Goal: Use online tool/utility: Utilize a website feature to perform a specific function

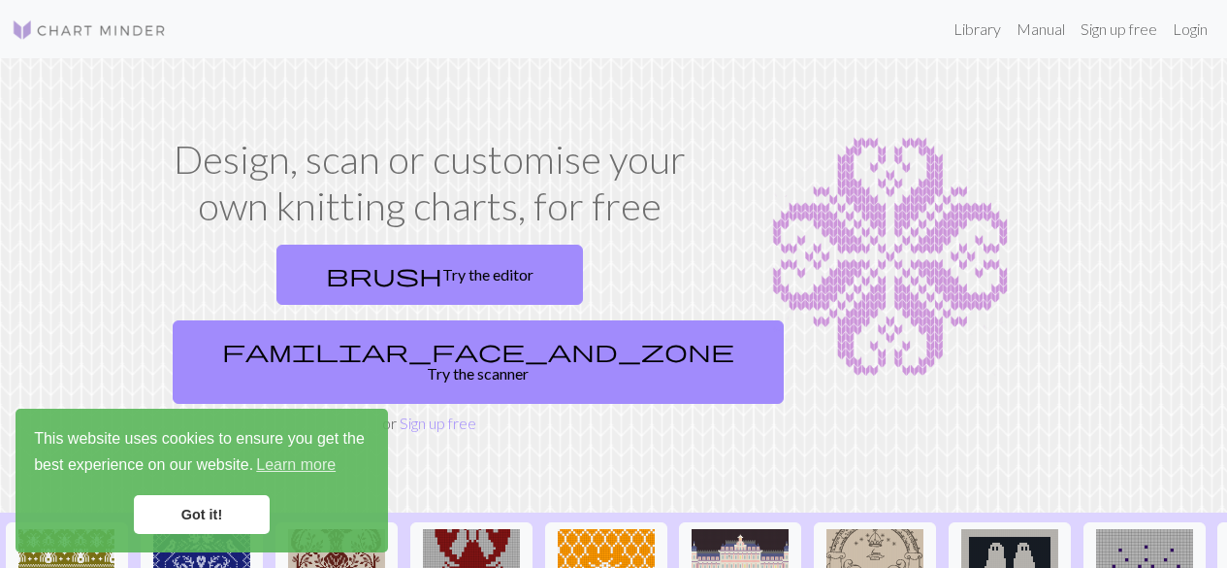
scroll to position [195, 0]
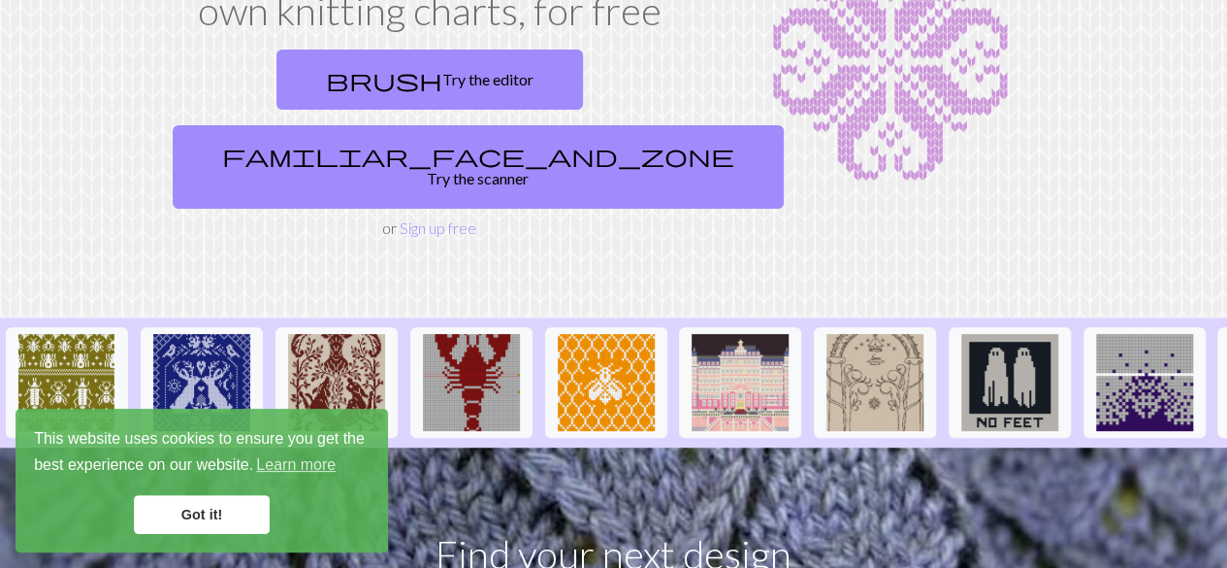
click at [217, 509] on link "Got it!" at bounding box center [202, 514] width 136 height 39
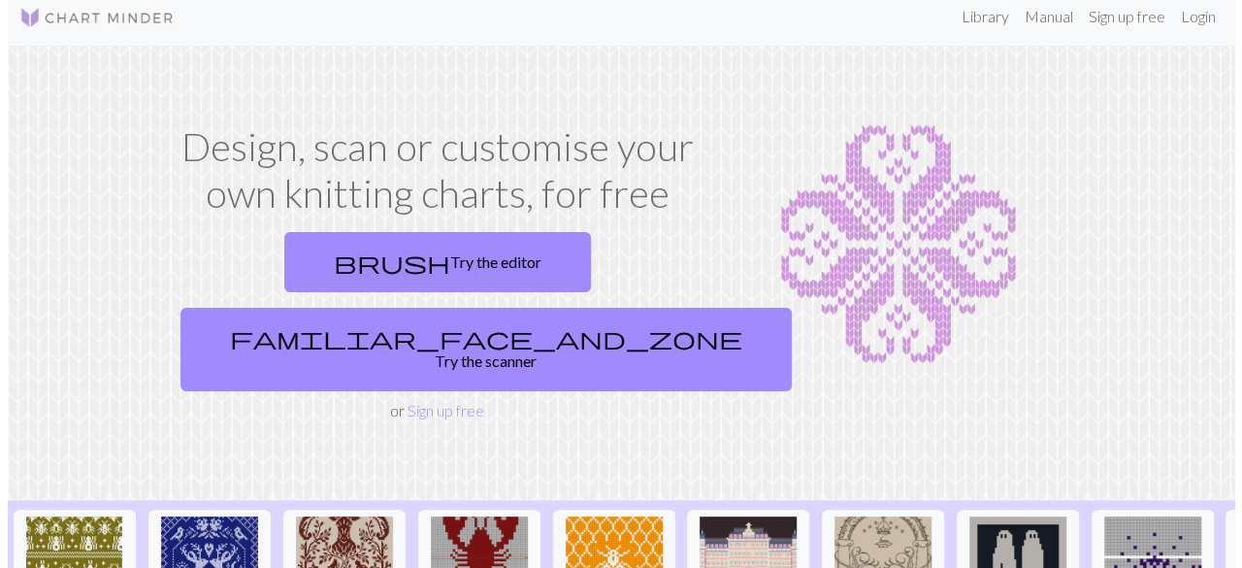
scroll to position [0, 0]
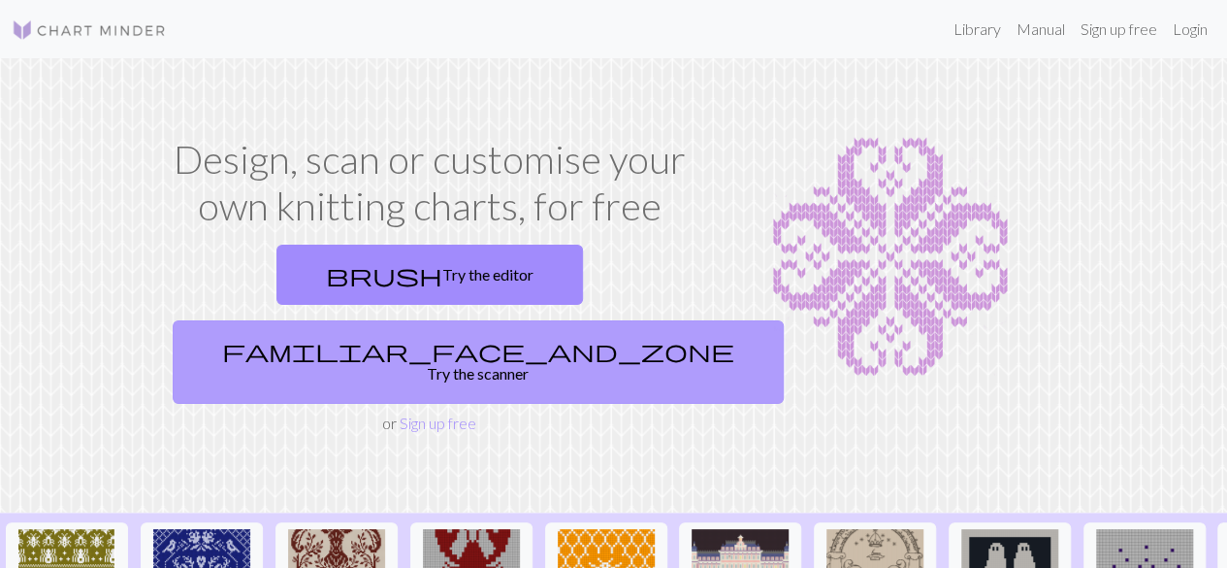
click at [534, 320] on link "familiar_face_and_zone Try the scanner" at bounding box center [478, 361] width 611 height 83
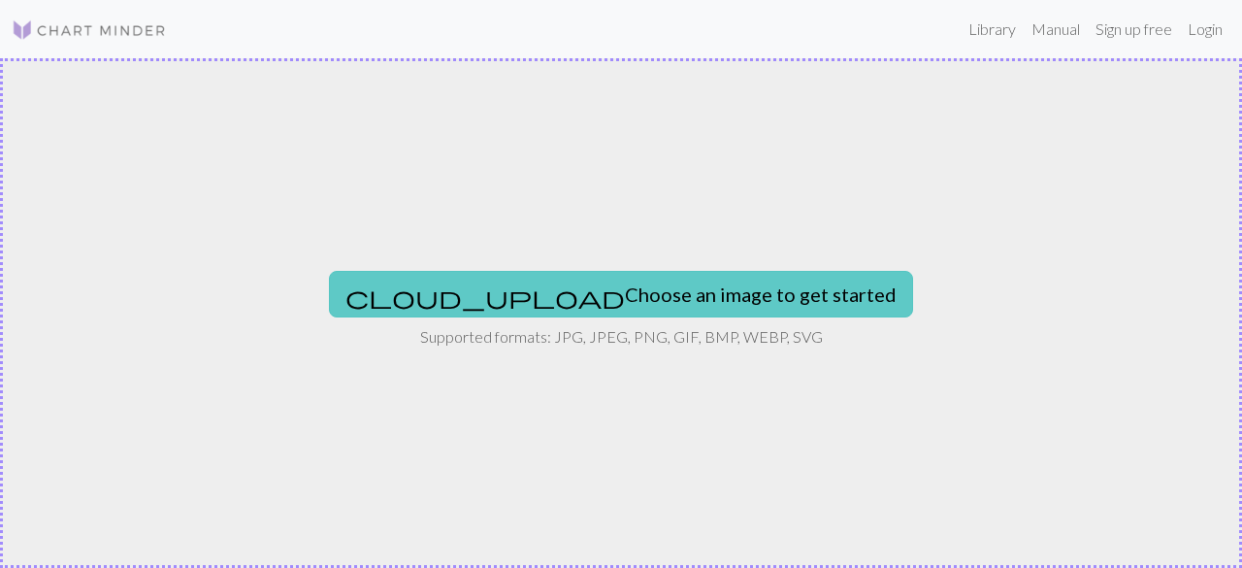
click at [629, 310] on button "cloud_upload Choose an image to get started" at bounding box center [621, 294] width 584 height 47
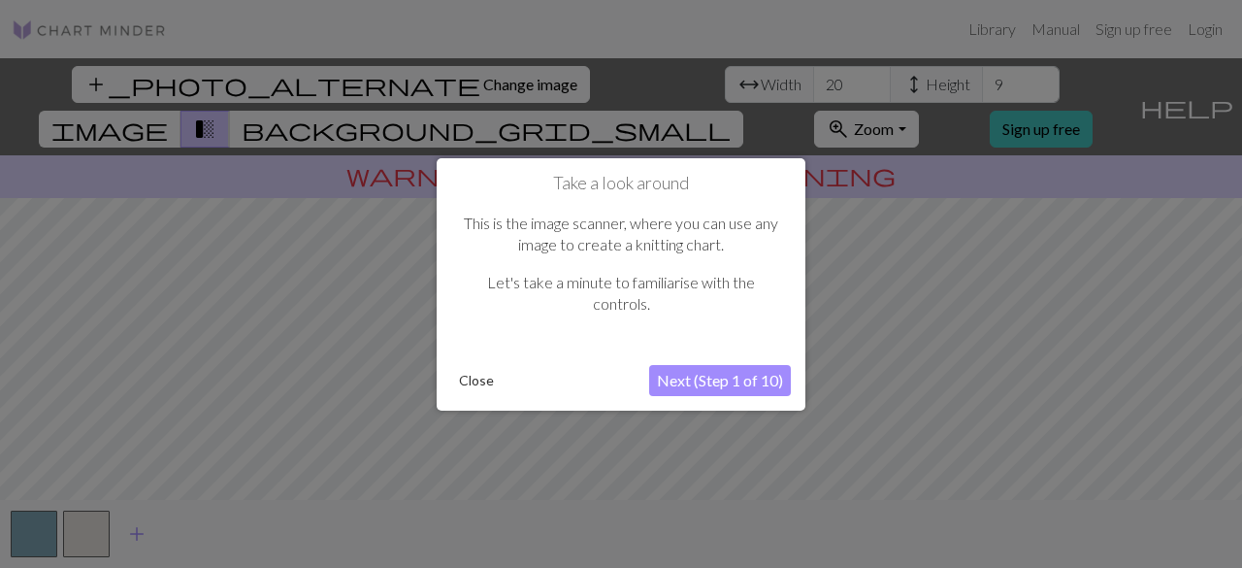
click at [737, 383] on button "Next (Step 1 of 10)" at bounding box center [720, 380] width 142 height 31
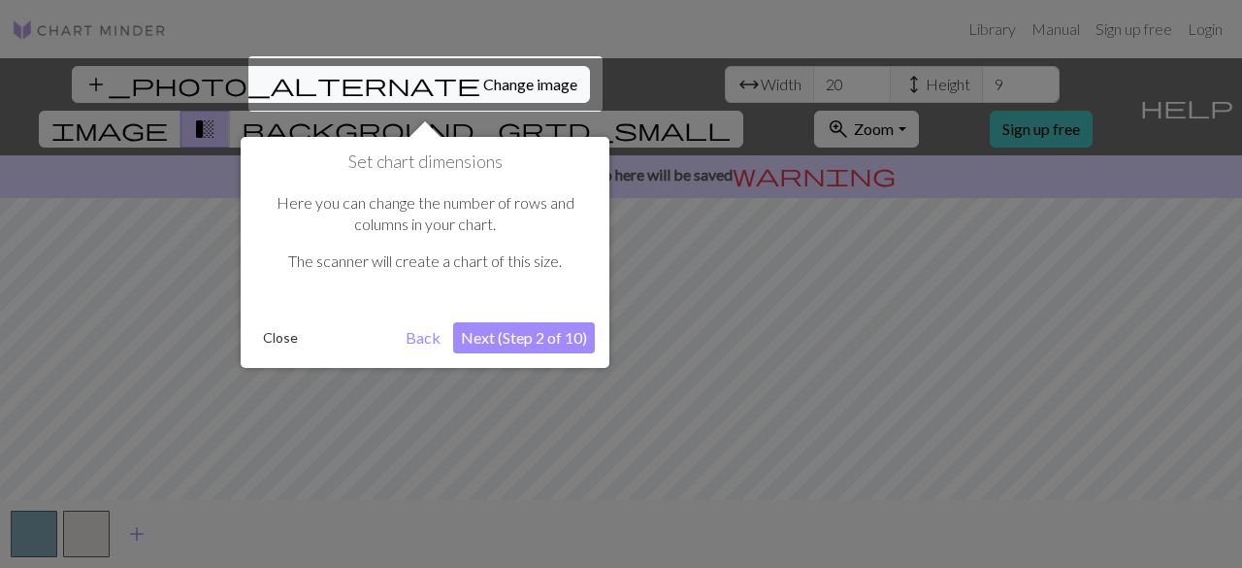
click at [553, 343] on button "Next (Step 2 of 10)" at bounding box center [524, 337] width 142 height 31
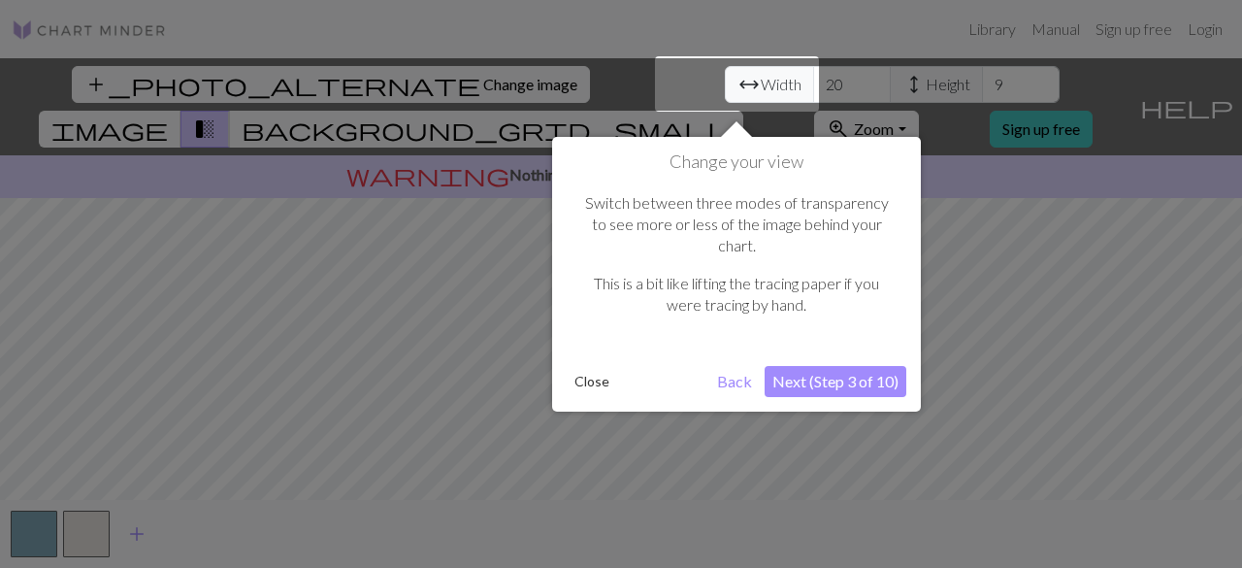
click at [831, 366] on button "Next (Step 3 of 10)" at bounding box center [836, 381] width 142 height 31
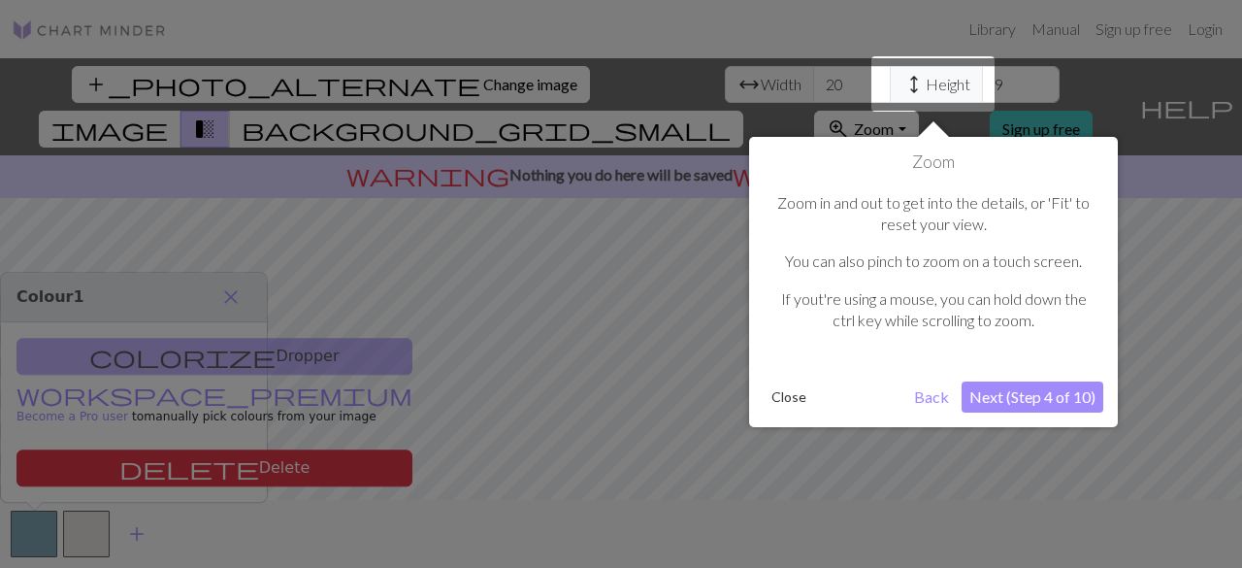
click at [1019, 389] on button "Next (Step 4 of 10)" at bounding box center [1033, 396] width 142 height 31
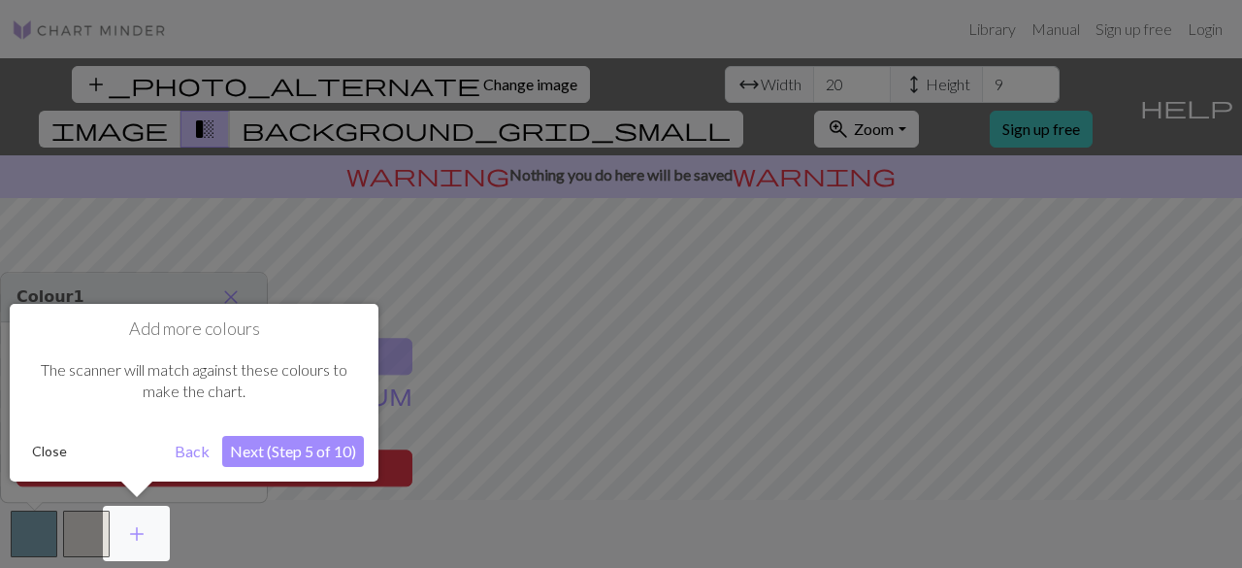
click at [328, 445] on button "Next (Step 5 of 10)" at bounding box center [293, 451] width 142 height 31
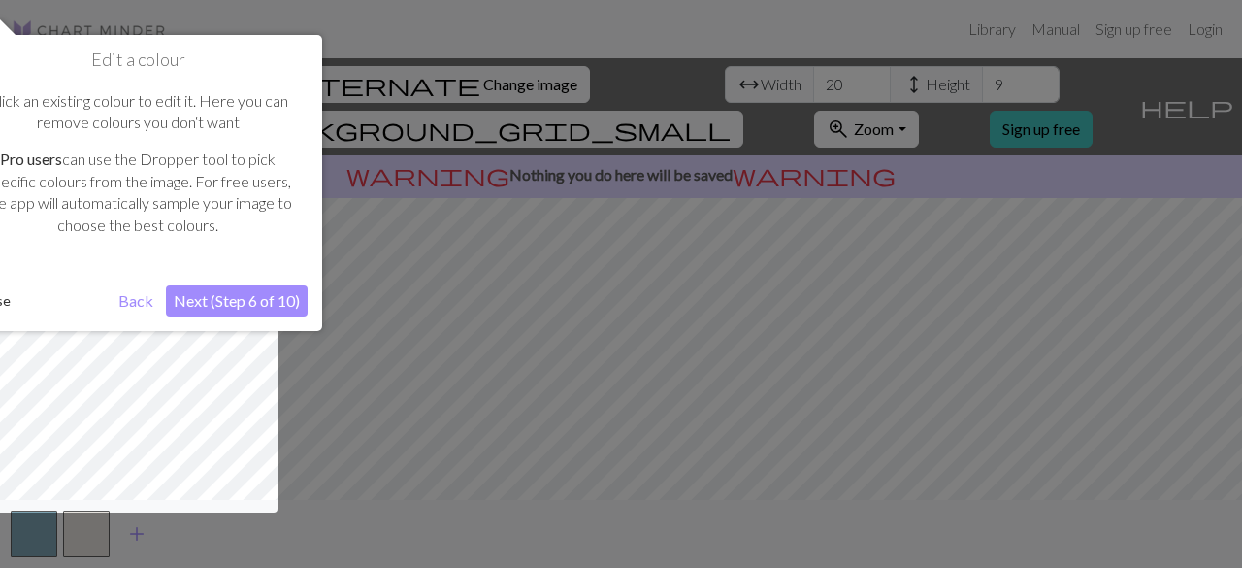
click at [258, 298] on button "Next (Step 6 of 10)" at bounding box center [237, 300] width 142 height 31
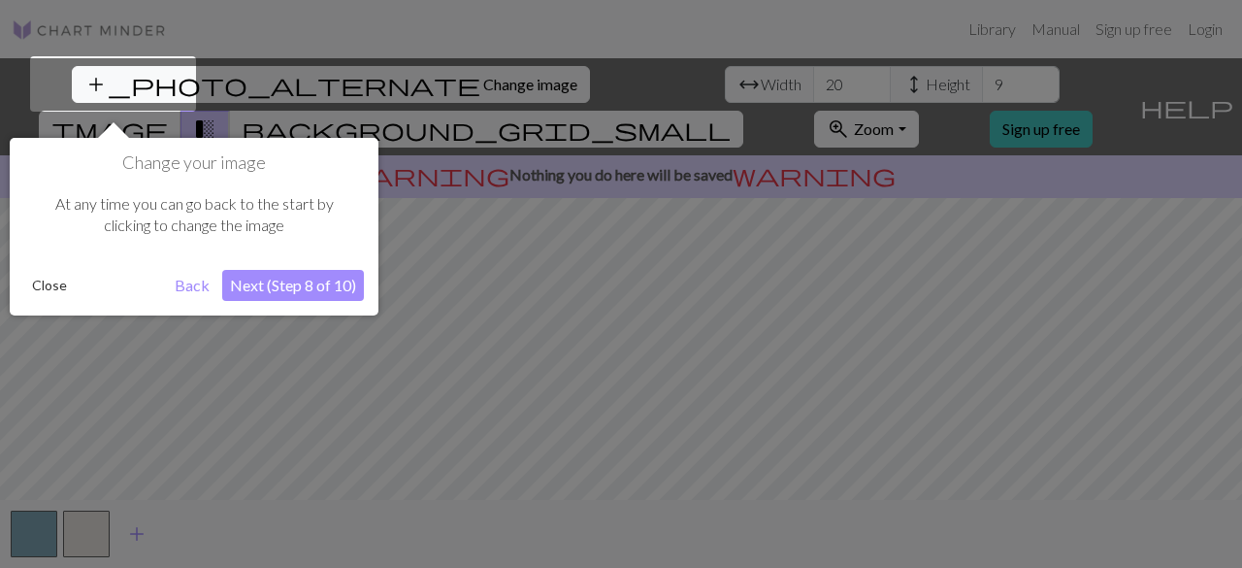
click at [332, 294] on button "Next (Step 8 of 10)" at bounding box center [293, 285] width 142 height 31
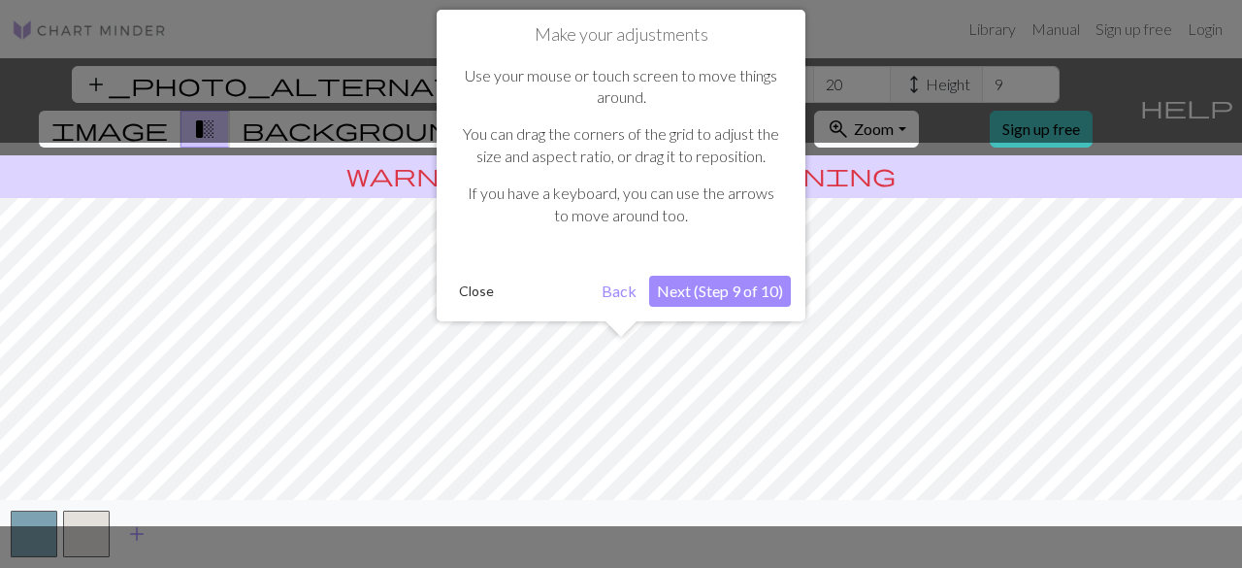
click at [751, 271] on div "Make your adjustments Use your mouse or touch screen to move things around. You…" at bounding box center [621, 165] width 369 height 311
click at [740, 301] on button "Next (Step 9 of 10)" at bounding box center [720, 291] width 142 height 31
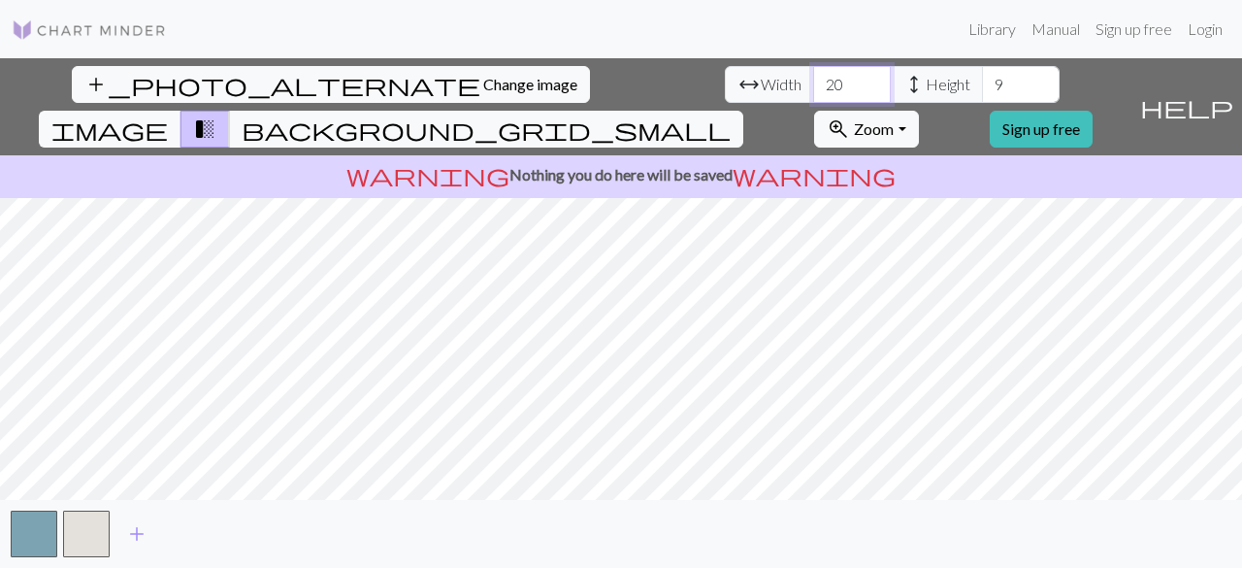
click at [813, 93] on input "20" at bounding box center [852, 84] width 78 height 37
type input "2"
type input "144"
click at [982, 82] on input "9" at bounding box center [1021, 84] width 78 height 37
type input "94"
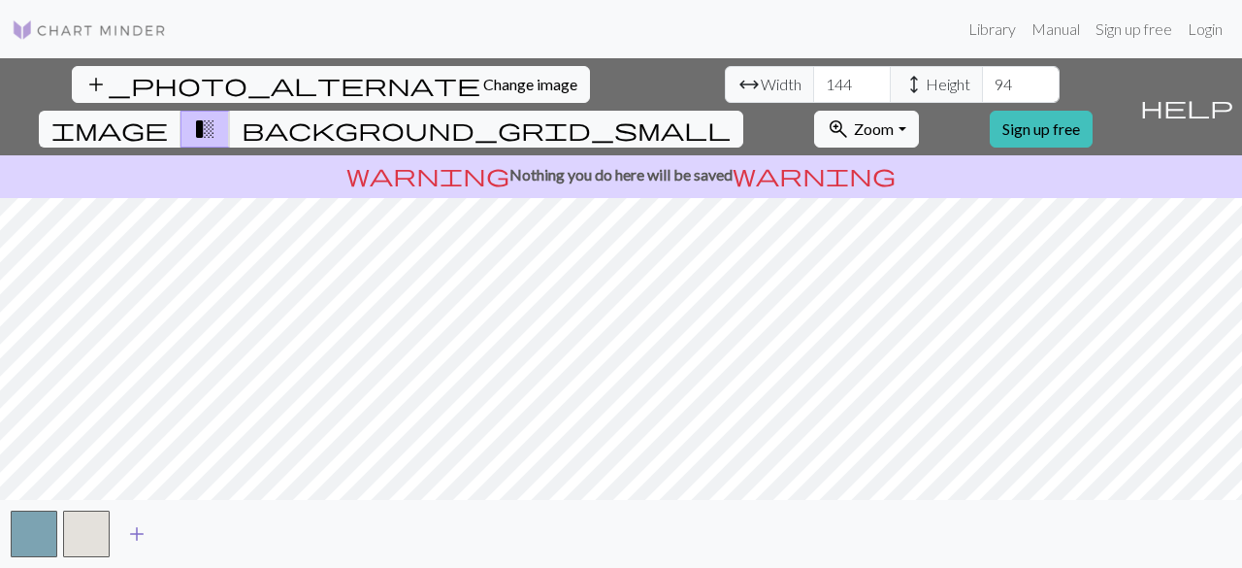
click at [137, 528] on span "add" at bounding box center [136, 533] width 23 height 27
click at [179, 530] on span "add" at bounding box center [189, 533] width 23 height 27
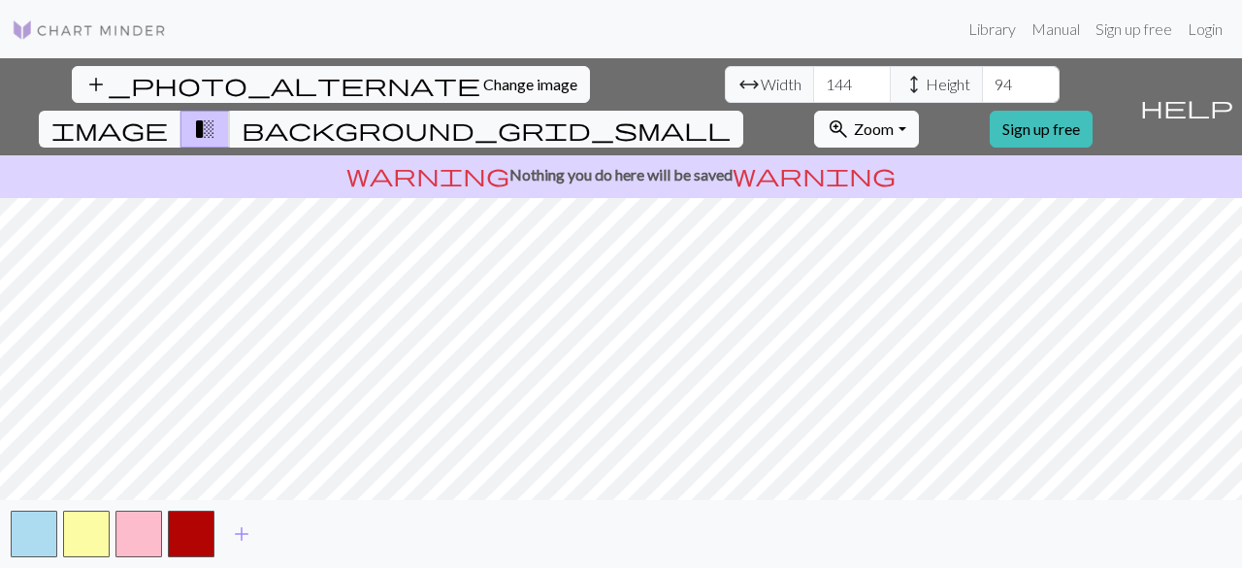
click at [894, 119] on span "Zoom" at bounding box center [874, 128] width 40 height 18
